Goal: Information Seeking & Learning: Learn about a topic

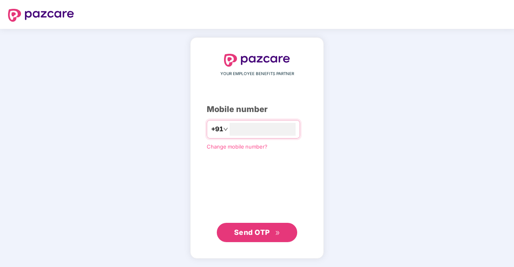
type input "**********"
click at [258, 241] on button "Send OTP" at bounding box center [257, 232] width 80 height 19
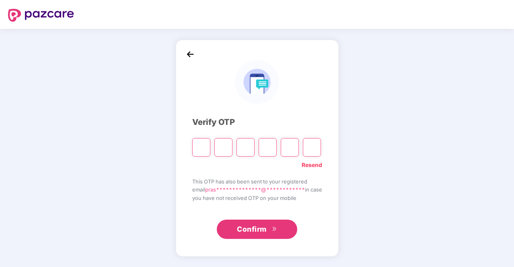
type input "*"
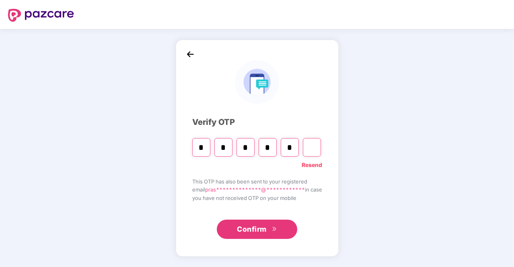
type input "*"
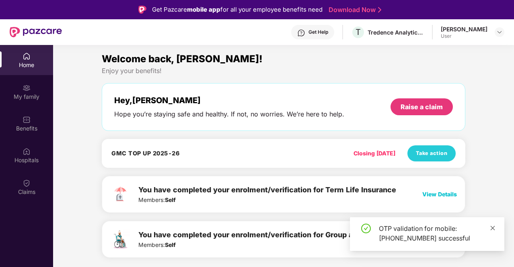
click at [490, 227] on icon "close" at bounding box center [493, 228] width 6 height 6
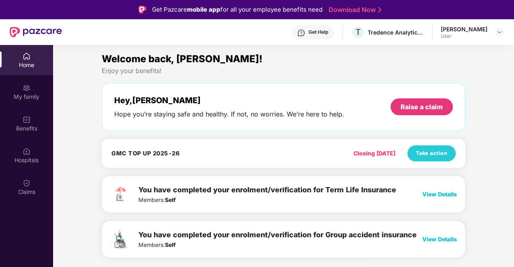
click at [437, 193] on span "View Details" at bounding box center [439, 194] width 35 height 7
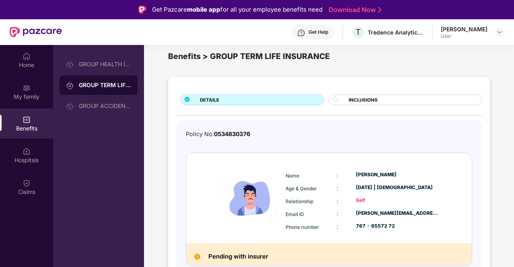
scroll to position [14, 0]
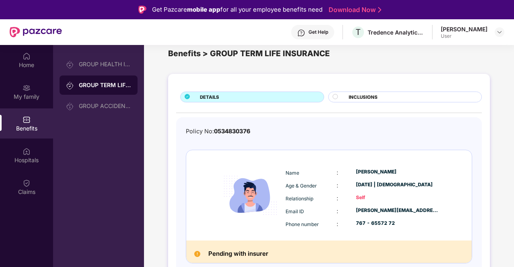
click at [32, 125] on div "Benefits" at bounding box center [26, 129] width 53 height 8
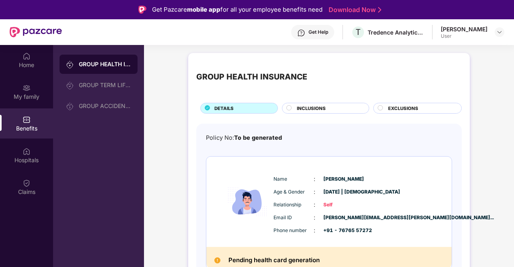
click at [312, 106] on span "INCLUSIONS" at bounding box center [311, 108] width 29 height 7
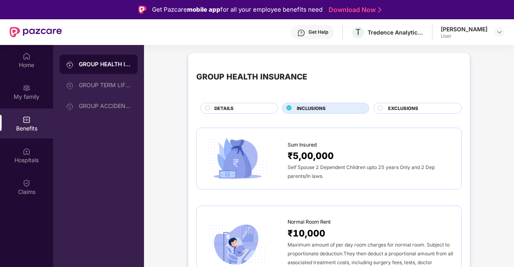
click at [423, 105] on div "EXCLUSIONS" at bounding box center [420, 109] width 73 height 8
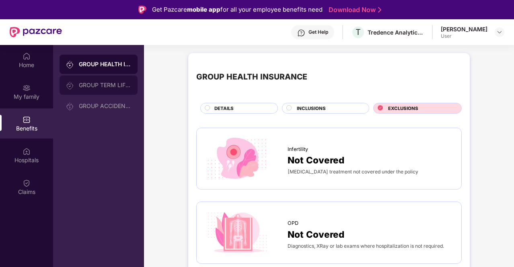
click at [101, 84] on div "GROUP TERM LIFE INSURANCE" at bounding box center [105, 85] width 52 height 6
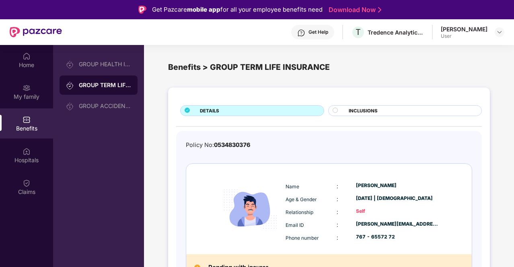
click at [366, 113] on span "INCLUSIONS" at bounding box center [362, 110] width 29 height 7
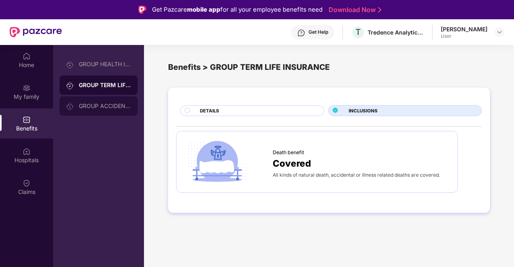
click at [105, 107] on div "GROUP ACCIDENTAL INSURANCE" at bounding box center [105, 106] width 52 height 6
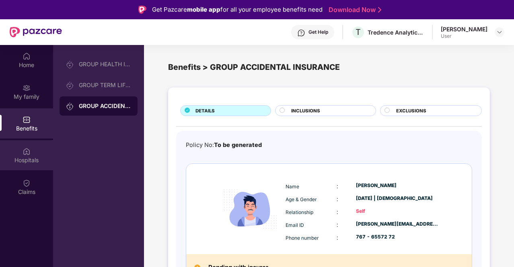
click at [14, 152] on div "Hospitals" at bounding box center [26, 155] width 53 height 30
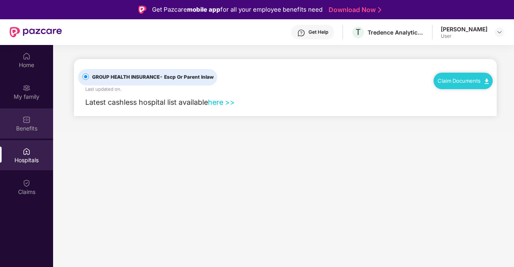
click at [25, 123] on img at bounding box center [27, 120] width 8 height 8
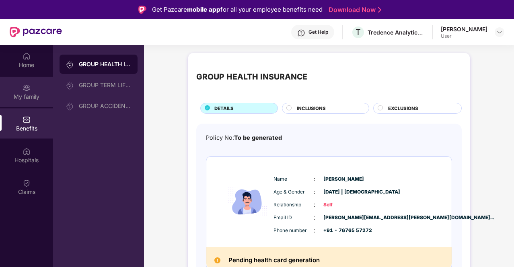
click at [34, 91] on div "My family" at bounding box center [26, 92] width 53 height 30
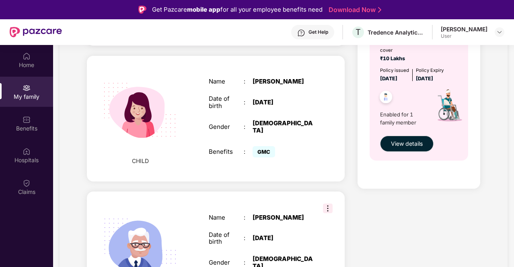
scroll to position [642, 0]
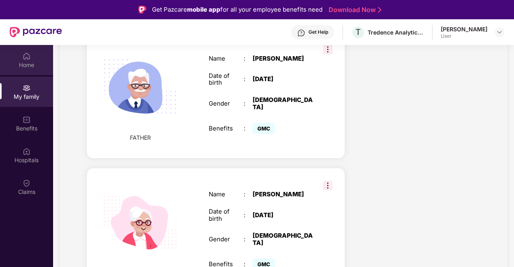
click at [27, 65] on div "Home" at bounding box center [26, 65] width 53 height 8
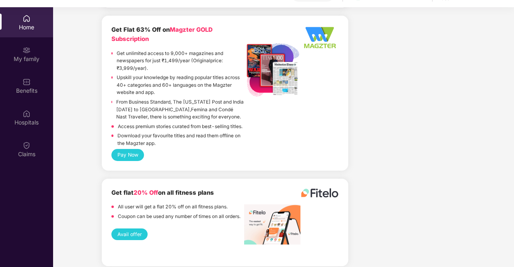
scroll to position [45, 0]
